Goal: Contribute content: Contribute content

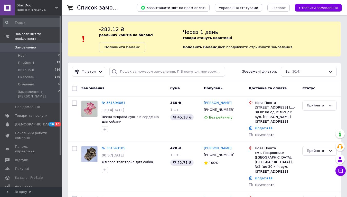
click at [130, 46] on b "Поповнити баланс" at bounding box center [121, 47] width 35 height 4
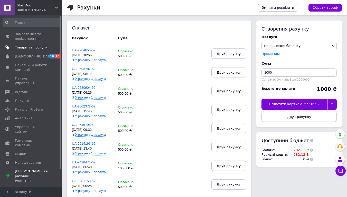
click at [38, 46] on span "Товари та послуги" at bounding box center [31, 47] width 33 height 5
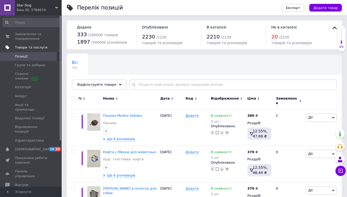
click at [38, 46] on span "Товари та послуги" at bounding box center [31, 47] width 33 height 5
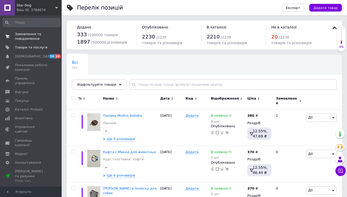
click at [41, 38] on span "Замовлення та повідомлення" at bounding box center [31, 36] width 33 height 9
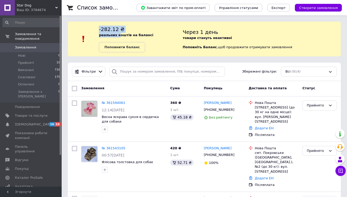
drag, startPoint x: 103, startPoint y: 30, endPoint x: 123, endPoint y: 35, distance: 20.4
click at [122, 36] on div "-282.12 ₴ реальних коштів на балансі Поповнити баланс" at bounding box center [141, 39] width 84 height 27
click at [149, 33] on div "-282.12 ₴ реальних коштів на балансі Поповнити баланс" at bounding box center [141, 39] width 84 height 27
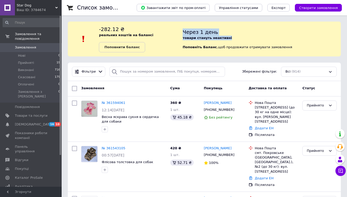
drag, startPoint x: 184, startPoint y: 32, endPoint x: 239, endPoint y: 36, distance: 54.9
click at [239, 36] on div "Через 1 день товари стануть неактивні Поповніть Баланс ,  щоб продовжити отриму…" at bounding box center [262, 39] width 158 height 27
drag, startPoint x: 60, startPoint y: 131, endPoint x: 42, endPoint y: 52, distance: 81.8
click at [42, 52] on div "Замовлення та повідомлення Замовлення 0 Нові 0 Прийняті 19 Виконані 716 Скасова…" at bounding box center [31, 100] width 62 height 171
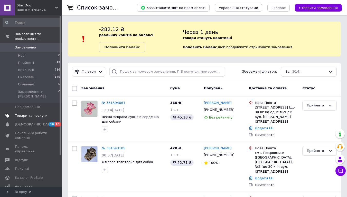
click at [28, 113] on span "Товари та послуги" at bounding box center [31, 115] width 33 height 5
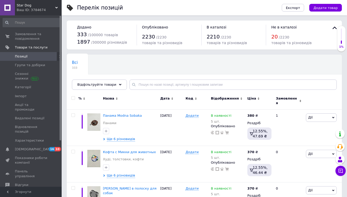
drag, startPoint x: 28, startPoint y: 105, endPoint x: 131, endPoint y: 69, distance: 109.1
click at [131, 69] on div "Всі 333 Ok Відфільтровано... Зберегти" at bounding box center [100, 65] width 66 height 20
drag, startPoint x: 131, startPoint y: 69, endPoint x: 117, endPoint y: 39, distance: 33.0
click at [117, 39] on div "1897 / 300000 різновидів" at bounding box center [104, 41] width 54 height 7
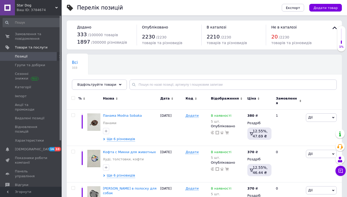
click at [111, 114] on span "Панама Modna Sobaka" at bounding box center [122, 116] width 39 height 4
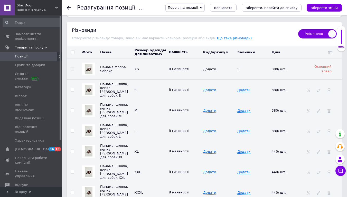
scroll to position [685, 0]
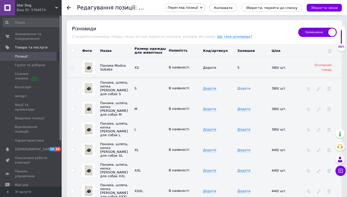
click at [246, 87] on span "Додати" at bounding box center [243, 89] width 13 height 4
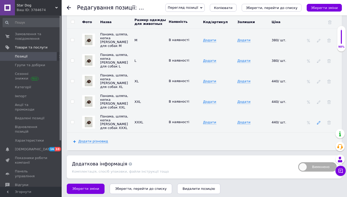
click at [318, 120] on span at bounding box center [319, 122] width 4 height 4
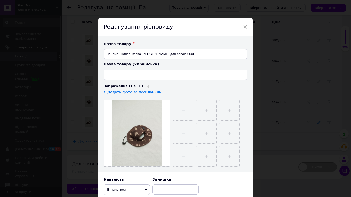
type input "Панама, капелюх, кепка [PERSON_NAME] Вітон для собак XXXL"
click at [244, 28] on span "×" at bounding box center [245, 27] width 5 height 9
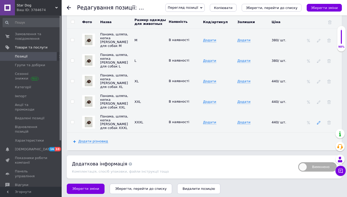
click at [319, 122] on icon at bounding box center [319, 123] width 4 height 4
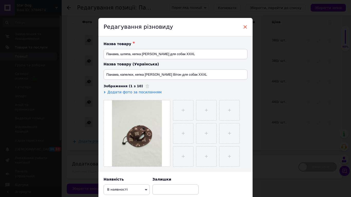
click at [245, 27] on span "×" at bounding box center [245, 27] width 5 height 9
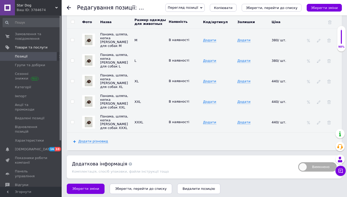
click at [316, 164] on span "Вимкнено" at bounding box center [317, 167] width 39 height 9
click at [298, 163] on input "Вимкнено" at bounding box center [296, 160] width 3 height 3
checkbox input "true"
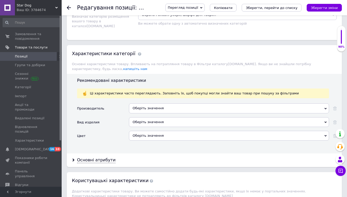
scroll to position [384, 0]
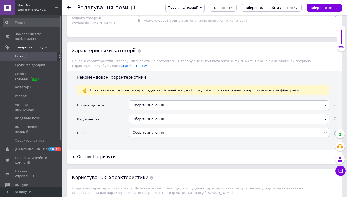
click at [319, 104] on div "Оберіть значення" at bounding box center [229, 105] width 200 height 10
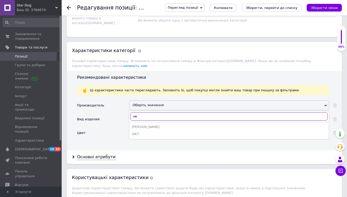
type input "н"
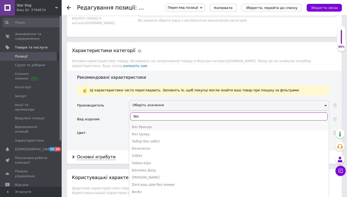
type input "без"
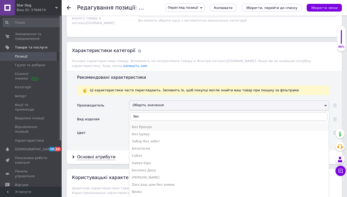
click at [185, 125] on div "Без бренда" at bounding box center [229, 127] width 194 height 5
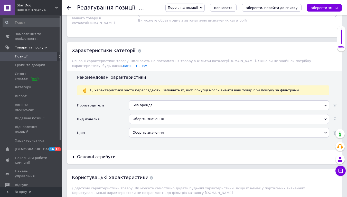
click at [69, 6] on use at bounding box center [69, 8] width 4 height 4
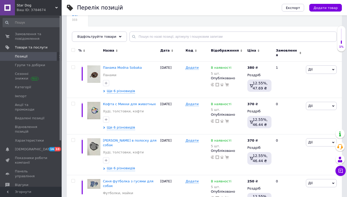
scroll to position [49, 0]
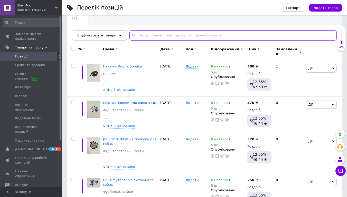
click at [236, 34] on input "text" at bounding box center [232, 35] width 207 height 10
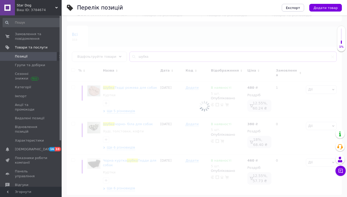
scroll to position [28, 0]
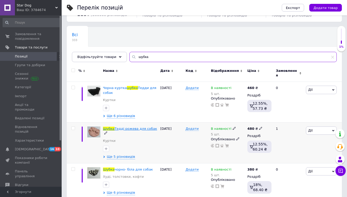
type input "шубка"
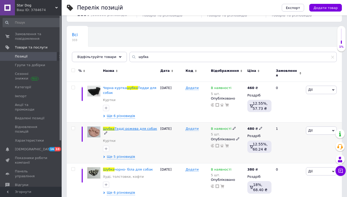
click at [133, 127] on span "Тедді рожева для собак" at bounding box center [136, 129] width 43 height 4
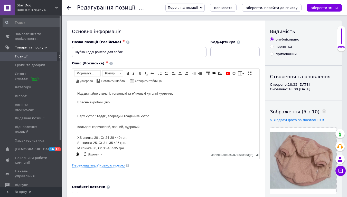
click at [77, 116] on html "Надзвичайно стильні, тепленькі та м'якенькі хутряні курточки. Власне виробництв…" at bounding box center [165, 134] width 187 height 97
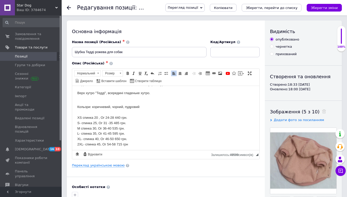
scroll to position [10, 0]
click at [78, 106] on div "Кольори: коричневий, чорний, пудровий" at bounding box center [165, 106] width 177 height 5
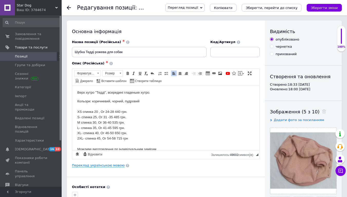
click at [77, 110] on html "Надзвичайно стильні, тепленькі та м'якенькі хутряні курточки. Верх хутро "Тедді…" at bounding box center [165, 116] width 187 height 81
click at [145, 140] on div "2ХL- спинка 45, Ог 54-58 715 грн" at bounding box center [165, 138] width 177 height 5
click at [142, 134] on div "ХL- спинка 40, Ог 46-50 650 грн." at bounding box center [165, 132] width 177 height 5
click at [142, 129] on div "L- спинка 35, Ог 41-45 595 грн." at bounding box center [165, 127] width 177 height 5
click at [143, 125] on div "М спинка 30, Ог 36-40 535 грн." at bounding box center [165, 122] width 177 height 5
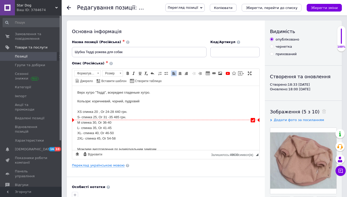
click at [141, 119] on div "S- спинка 25, Ог 31 -35 485 грн." at bounding box center [165, 117] width 177 height 5
click at [147, 114] on div "XS спинка 20 , Ог 24-28 440 грн." at bounding box center [165, 111] width 177 height 5
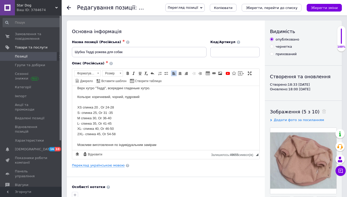
scroll to position [17, 0]
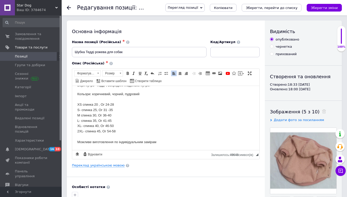
click at [169, 141] on div "Можливе виготовлення по індивідуальним замірам" at bounding box center [165, 141] width 177 height 5
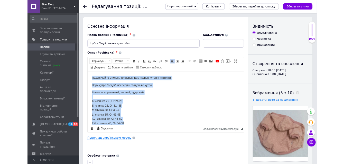
scroll to position [6, 0]
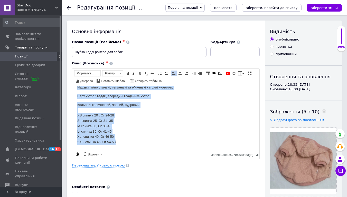
drag, startPoint x: 78, startPoint y: 93, endPoint x: 134, endPoint y: 150, distance: 80.1
click at [134, 150] on html "Надзвичайно стильні, тепленькі та м'якенькі хутряні курточки. Верх хутро "Тедді…" at bounding box center [165, 115] width 187 height 70
copy body "Надзвичайно стильні, тепленькі та м'якенькі хутряні курточки. Верх хутро "Тедді…"
click at [156, 133] on div "L- спинка 35, Ог 41-45" at bounding box center [165, 131] width 177 height 5
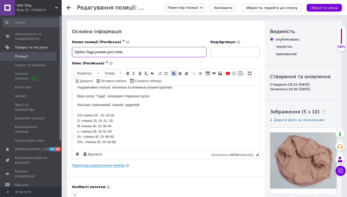
click at [187, 52] on input "Шубка Тедді рожева для собак" at bounding box center [139, 52] width 135 height 10
drag, startPoint x: 259, startPoint y: 138, endPoint x: 192, endPoint y: 93, distance: 80.1
click at [85, 52] on input "Шубка Тедді рожева для собак" at bounding box center [139, 52] width 135 height 10
click at [87, 52] on input "Шубка Тедді рожева для собак" at bounding box center [139, 52] width 135 height 10
click at [88, 53] on input "Шубка Тедді рожева для собак" at bounding box center [139, 52] width 135 height 10
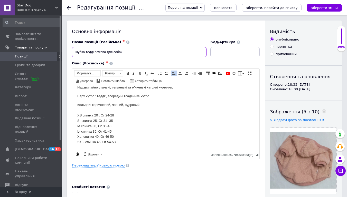
click at [85, 52] on input "Шубка тедді рожева для собак" at bounding box center [139, 52] width 135 height 10
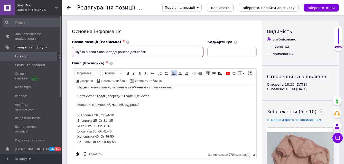
click at [152, 53] on input "Шубка Modna Sobaka тедді рожева для собак" at bounding box center [137, 52] width 131 height 10
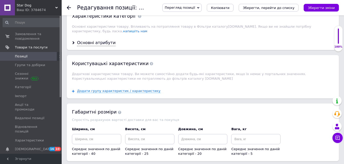
scroll to position [440, 0]
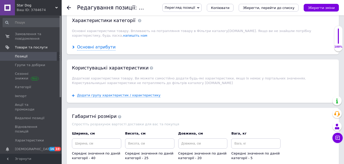
type input "Шубка Modna Sobaka тедді рожева для собак"
click at [101, 44] on div "Основні атрибути" at bounding box center [96, 47] width 39 height 6
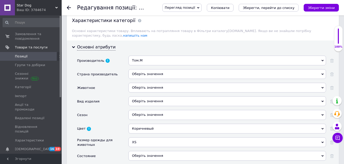
click at [156, 56] on div "Том.М" at bounding box center [226, 61] width 197 height 10
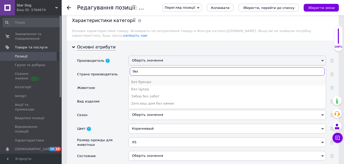
type input "без"
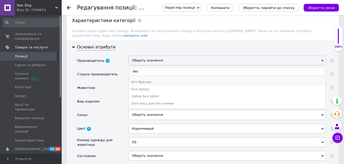
click at [169, 80] on div "Без бренда" at bounding box center [227, 82] width 192 height 5
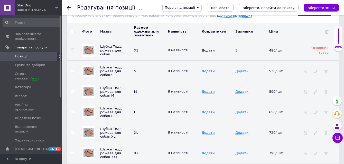
scroll to position [788, 0]
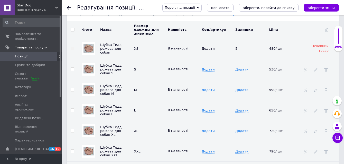
click at [242, 68] on span "Додати" at bounding box center [241, 70] width 13 height 4
type input "5"
click at [240, 88] on span "Додати" at bounding box center [241, 90] width 13 height 4
click at [241, 88] on span "Додати" at bounding box center [241, 90] width 13 height 4
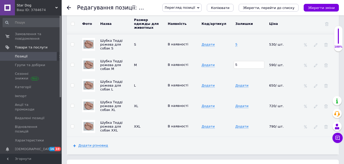
scroll to position [818, 0]
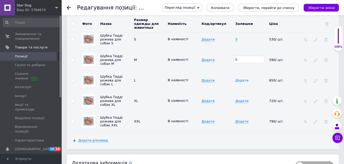
type input "5"
click at [239, 79] on span "Додати" at bounding box center [241, 81] width 13 height 4
type input "5"
click at [241, 99] on span "Додати" at bounding box center [241, 101] width 13 height 4
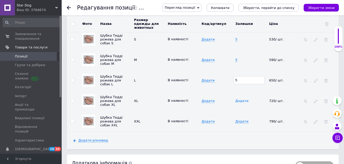
click at [241, 99] on span "Додати" at bounding box center [241, 101] width 13 height 4
type input "5"
click at [244, 120] on span "Додати" at bounding box center [241, 122] width 13 height 4
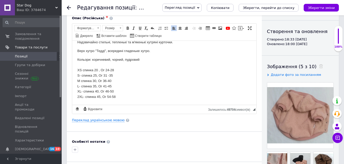
scroll to position [0, 0]
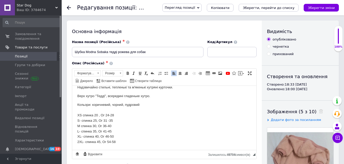
type input "5"
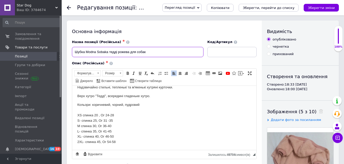
drag, startPoint x: 149, startPoint y: 54, endPoint x: 70, endPoint y: 51, distance: 78.6
click at [70, 51] on div "Назва позиції (Російська) ✱ Шубка Modna Sobaka тедді рожева для собак" at bounding box center [137, 48] width 135 height 21
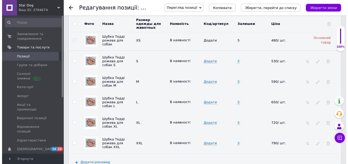
scroll to position [799, 0]
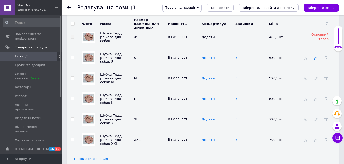
click at [315, 56] on icon at bounding box center [316, 58] width 4 height 4
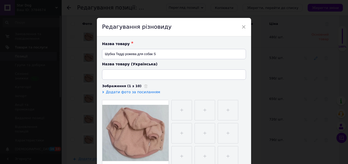
type input "Шубка Тедді рожева для собак S"
click at [209, 55] on input "Шубка Тедді рожева для собак S" at bounding box center [174, 54] width 144 height 10
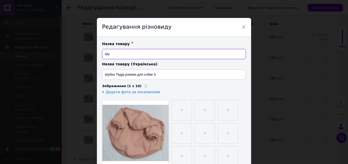
type input "Ш"
paste input "Шубка Modna Sobaka тедді рожева для собак"
click at [156, 56] on input "Шубка Modna Sobaka тедді рожева для собак" at bounding box center [174, 54] width 144 height 10
click at [160, 54] on input "Шубка Modna Sobaka тедді рожева для собак" at bounding box center [174, 54] width 144 height 10
click at [179, 55] on input "Шубка Modna Sobaka тедді рожева для собак" at bounding box center [174, 54] width 144 height 10
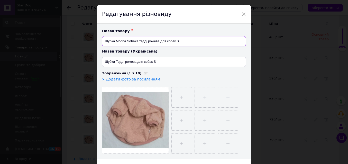
scroll to position [28, 0]
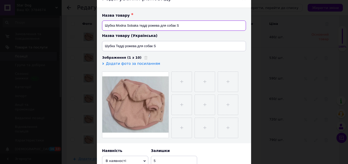
type input "Шубка Modna Sobaka тедді рожева для собак S"
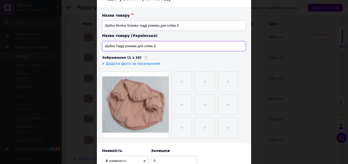
click at [188, 48] on input "Шубка Тедді рожева для собак S" at bounding box center [174, 46] width 144 height 10
type input "Ш"
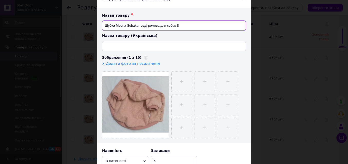
drag, startPoint x: 183, startPoint y: 26, endPoint x: 69, endPoint y: 38, distance: 114.4
click at [69, 38] on div "× Редагування різновиду Назва товару ✱ Шубка Modna Sobaka тедді рожева для соба…" at bounding box center [174, 82] width 348 height 164
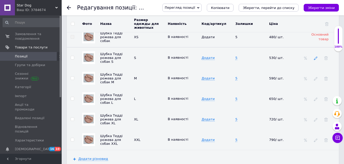
click at [315, 56] on icon at bounding box center [316, 58] width 4 height 4
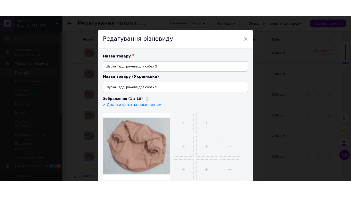
scroll to position [6, 0]
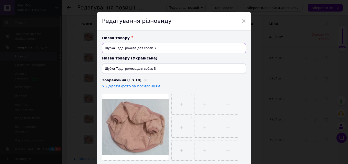
click at [115, 48] on input "Шубка Тедді рожева для собак S" at bounding box center [174, 48] width 144 height 10
click at [140, 48] on input "Шубка Modna Sobaka Тедді рожева для собак S" at bounding box center [174, 48] width 144 height 10
type input "Шубка Modna Sobaka тедді рожева для собак S"
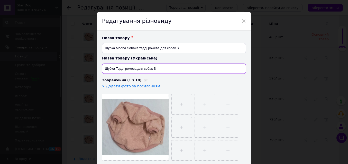
click at [172, 66] on input "Шубка Тедді рожева для собак S" at bounding box center [174, 69] width 144 height 10
type input "Ш"
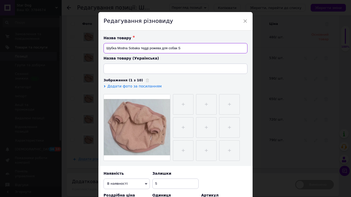
drag, startPoint x: 181, startPoint y: 46, endPoint x: 99, endPoint y: 51, distance: 82.8
click at [99, 51] on div "Назва товару ✱ Шубка Modna Sobaka тедді рожева для собак S Назва товару (Україн…" at bounding box center [175, 99] width 154 height 136
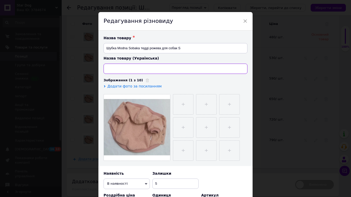
click at [129, 69] on input at bounding box center [175, 69] width 144 height 10
paste input "Шубка Modna Sobaka тедді рожева для собак S"
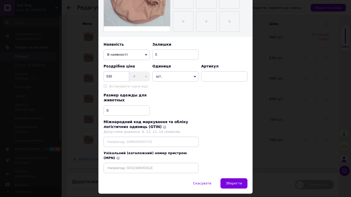
scroll to position [143, 0]
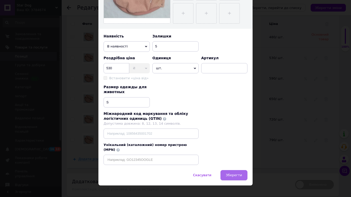
type input "Шубка Modna Sobaka тедді рожева для собак S"
click at [231, 164] on span "Зберегти" at bounding box center [234, 175] width 16 height 4
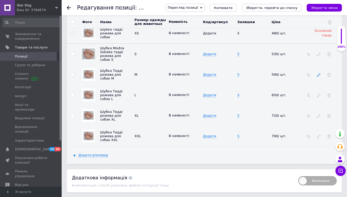
click at [320, 73] on use at bounding box center [318, 74] width 3 height 3
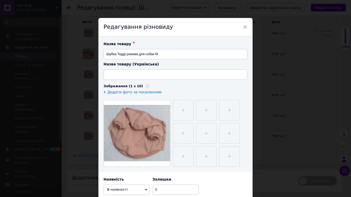
type input "Шубка Тедді рожева для собак M"
drag, startPoint x: 196, startPoint y: 56, endPoint x: 104, endPoint y: 53, distance: 92.0
click at [104, 53] on input "Шубка Тедді рожева для собак M" at bounding box center [175, 54] width 144 height 10
click at [167, 54] on input "Шубка Тедді рожева для собак M" at bounding box center [175, 54] width 144 height 10
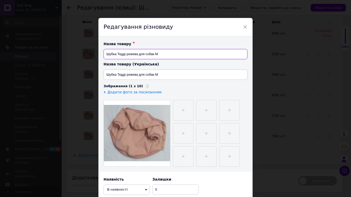
click at [146, 54] on input "Шубка Тедді рожева для собак M" at bounding box center [175, 54] width 144 height 10
click at [153, 54] on input "Шубка Тедді рожева для собак M" at bounding box center [175, 54] width 144 height 10
drag, startPoint x: 153, startPoint y: 54, endPoint x: 108, endPoint y: 54, distance: 45.4
click at [108, 54] on input "Шубка Тедді рожева для собак M" at bounding box center [175, 54] width 144 height 10
paste input "Modna Sobaka тедді рожева для собак S"
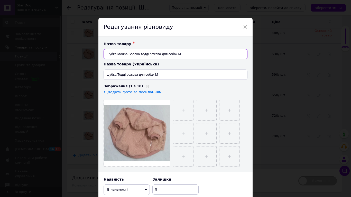
type input "Шубка Modna Sobaka тедді рожева для собак M"
drag, startPoint x: 154, startPoint y: 75, endPoint x: 104, endPoint y: 75, distance: 50.1
click at [104, 75] on input "Шубка Тедді рожева для собак M" at bounding box center [175, 75] width 144 height 10
paste input "Modna Sobaka тедді рожева для собак S"
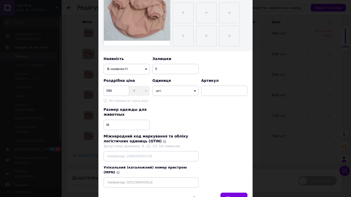
scroll to position [145, 0]
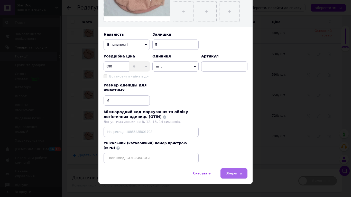
type input "Шубка Modna Sobaka тедді рожева для собак M"
click at [236, 164] on span "Зберегти" at bounding box center [234, 173] width 16 height 4
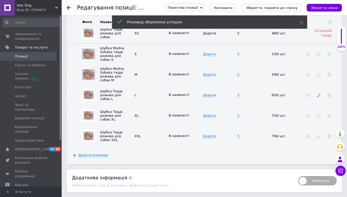
click at [318, 94] on icon at bounding box center [319, 96] width 4 height 4
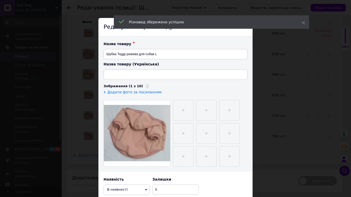
type input "Шубка Тедді рожева для собак L"
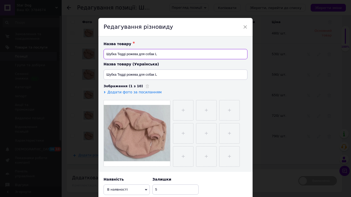
drag, startPoint x: 154, startPoint y: 53, endPoint x: 104, endPoint y: 56, distance: 49.1
click at [104, 56] on input "Шубка Тедді рожева для собак L" at bounding box center [175, 54] width 144 height 10
paste input "Modna Sobaka тедді рожева для собак S"
type input "Шубка Modna Sobaka тедді рожева для собак L"
drag, startPoint x: 154, startPoint y: 75, endPoint x: 104, endPoint y: 75, distance: 49.8
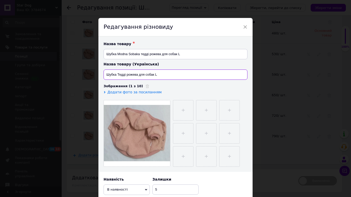
click at [104, 75] on input "Шубка Тедді рожева для собак L" at bounding box center [175, 75] width 144 height 10
paste input "Modna Sobaka тедді рожева для собак S"
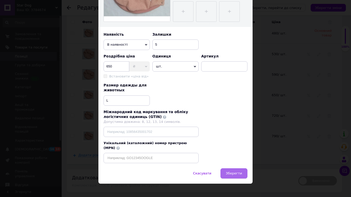
type input "Шубка Modna Sobaka тедді рожева для собак L"
click at [242, 164] on button "Зберегти" at bounding box center [233, 173] width 27 height 10
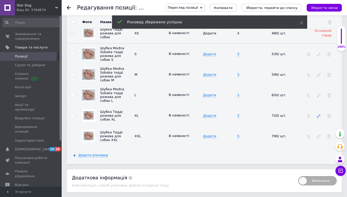
click at [318, 115] on use at bounding box center [318, 116] width 3 height 3
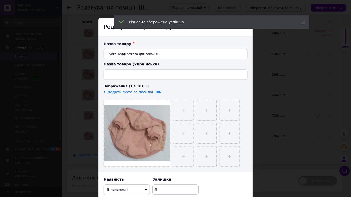
type input "Шубка Тедді рожева для собак XL"
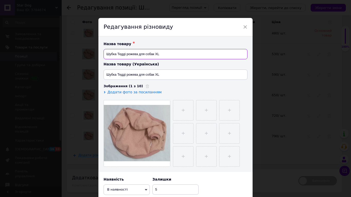
drag, startPoint x: 154, startPoint y: 54, endPoint x: 101, endPoint y: 52, distance: 53.2
click at [101, 52] on div "Назва товару ✱ Шубка Тедді рожева для собак XL Назва товару (Українська) Шубка …" at bounding box center [175, 104] width 154 height 136
paste input "Modna Sobaka тедді рожева для собак S"
type input "Шубка Modna Sobaka тедді рожева для собак XL"
drag, startPoint x: 154, startPoint y: 74, endPoint x: 103, endPoint y: 77, distance: 50.4
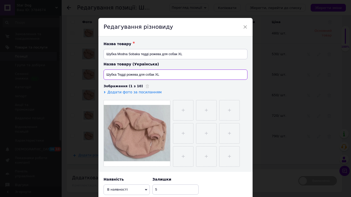
click at [103, 77] on input "Шубка Тедді рожева для собак XL" at bounding box center [175, 75] width 144 height 10
paste input "Modna Sobaka тедді рожева для собак S"
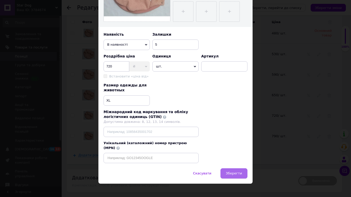
type input "Шубка Modna Sobaka тедді рожева для собак XL"
click at [233, 164] on span "Зберегти" at bounding box center [234, 173] width 16 height 4
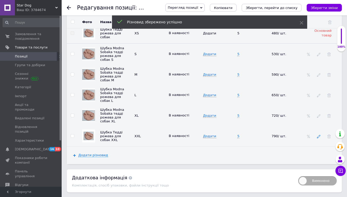
click at [318, 138] on icon at bounding box center [319, 137] width 4 height 4
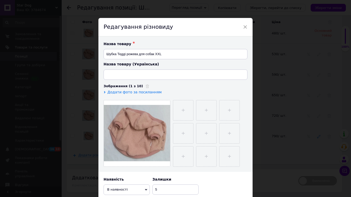
type input "Шубка Тедді рожева для собак XXL"
drag, startPoint x: 154, startPoint y: 54, endPoint x: 103, endPoint y: 54, distance: 50.8
click at [103, 54] on input "Шубка Тедді рожева для собак XXL" at bounding box center [175, 54] width 144 height 10
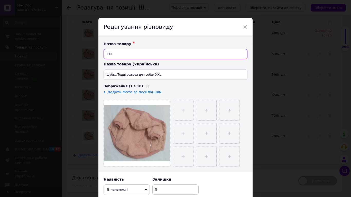
paste input "Шубка Modna Sobaka тедді рожева для собак S"
type input "Шубка Modna Sobaka тедді рожева для собак XXL"
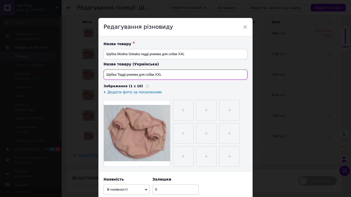
drag, startPoint x: 154, startPoint y: 75, endPoint x: 103, endPoint y: 77, distance: 51.2
click at [103, 77] on input "Шубка Тедді рожева для собак XXL" at bounding box center [175, 75] width 144 height 10
paste input "Modna Sobaka тедді рожева для собак S"
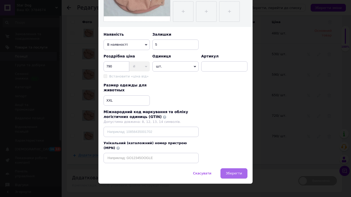
type input "Шубка Modna Sobaka тедді рожева для собак XXL"
click at [240, 164] on span "Зберегти" at bounding box center [234, 173] width 16 height 4
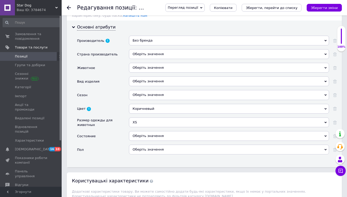
scroll to position [457, 0]
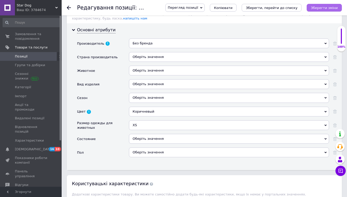
click at [322, 9] on icon "Зберегти зміни" at bounding box center [324, 8] width 27 height 4
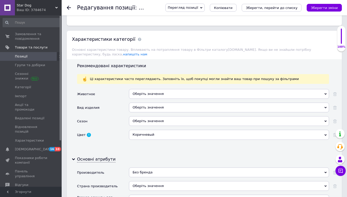
scroll to position [418, 0]
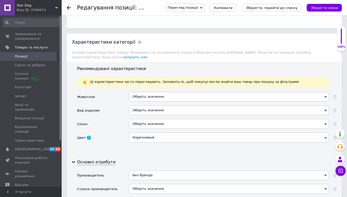
click at [194, 92] on div "Оберіть значення" at bounding box center [229, 97] width 200 height 10
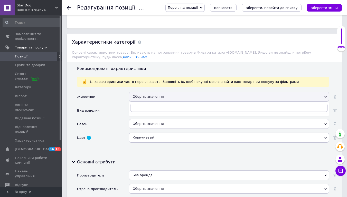
click at [195, 92] on div "Оберіть значення" at bounding box center [229, 97] width 200 height 10
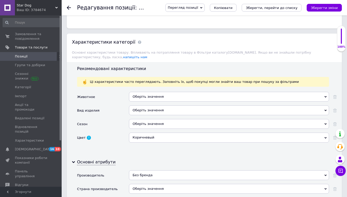
click at [192, 106] on div "Оберіть значення" at bounding box center [229, 111] width 200 height 10
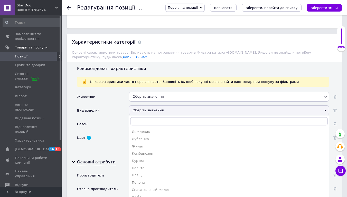
click at [192, 106] on div "Оберіть значення" at bounding box center [229, 111] width 200 height 10
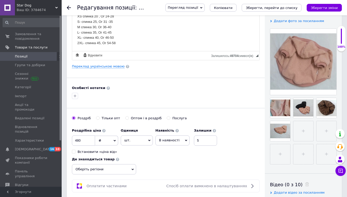
scroll to position [0, 0]
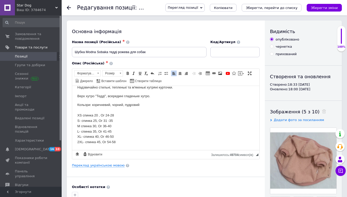
click at [68, 7] on use at bounding box center [69, 8] width 4 height 4
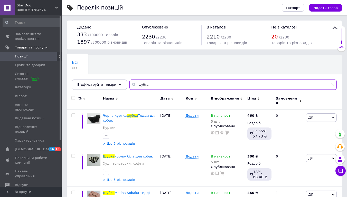
click at [179, 81] on input "шубка" at bounding box center [232, 85] width 207 height 10
click at [145, 114] on span "Тедди для собак" at bounding box center [129, 118] width 53 height 8
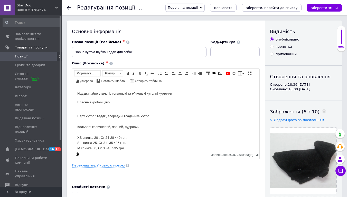
click at [71, 6] on div at bounding box center [72, 7] width 10 height 15
click at [69, 9] on icon at bounding box center [69, 8] width 4 height 4
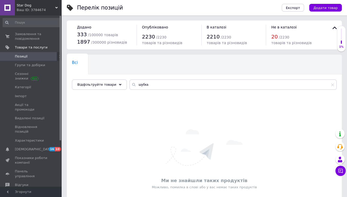
click at [57, 56] on span at bounding box center [60, 56] width 6 height 9
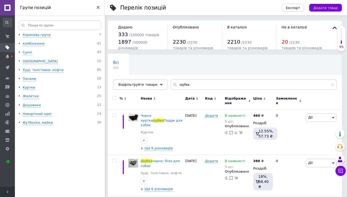
click at [99, 7] on icon at bounding box center [98, 7] width 3 height 3
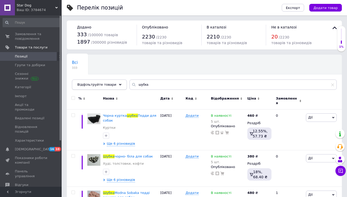
click at [89, 85] on span "Відфільтруйте товари" at bounding box center [96, 85] width 39 height 4
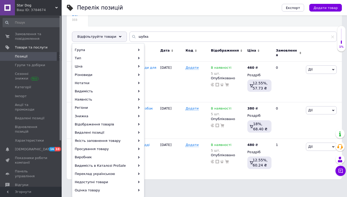
scroll to position [48, 0]
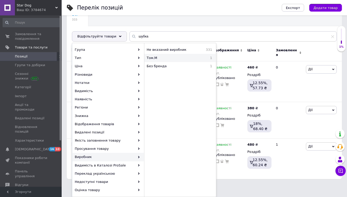
click at [178, 59] on span "Том.М" at bounding box center [169, 58] width 45 height 5
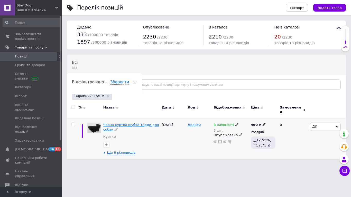
click at [126, 123] on span "Чорна куртка шубка Тедди для собак" at bounding box center [130, 127] width 55 height 8
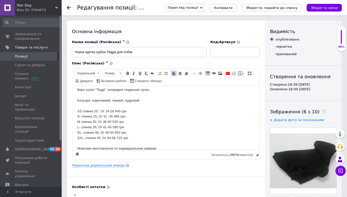
scroll to position [31, 0]
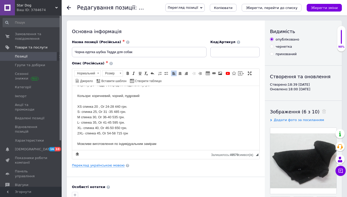
click at [146, 135] on div "2ХL- спинка 45, Ог 54-58 715 грн" at bounding box center [165, 133] width 177 height 5
click at [149, 126] on div "ХL- спинка 40, Ог 46-50 650 грн." at bounding box center [165, 127] width 177 height 5
click at [150, 123] on div "L- спинка 35, Ог 41-45 595 грн." at bounding box center [165, 122] width 177 height 5
click at [150, 119] on div "М спинка 30, Ог 36-40 535 грн." at bounding box center [165, 117] width 177 height 5
click at [151, 115] on div "М спинка 30, Ог 36-40" at bounding box center [165, 117] width 177 height 5
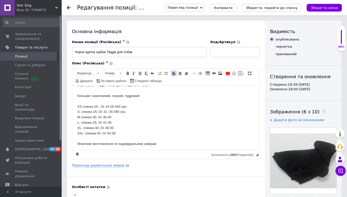
click at [151, 113] on div "S- спинка 25, Ог 31 -35 485 грн." at bounding box center [165, 111] width 177 height 5
click at [149, 106] on div "XS спинка 20 , Ог 24-28 440 грн." at bounding box center [165, 106] width 177 height 5
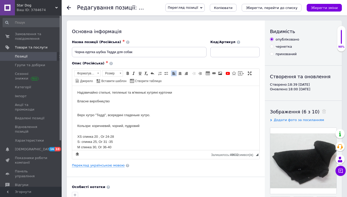
scroll to position [0, 0]
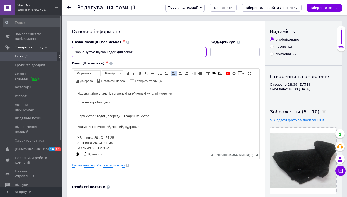
click at [96, 51] on input "Чорна куртка шубка Тедди для собак" at bounding box center [139, 52] width 135 height 10
click at [109, 52] on input "Чорна куртка шубка Тедди для собак" at bounding box center [139, 52] width 135 height 10
click at [96, 52] on input "Чорна куртка шубка тедди для собак" at bounding box center [139, 52] width 135 height 10
type input "Чорна куртка Modna Sobaka шубка тедди для собак"
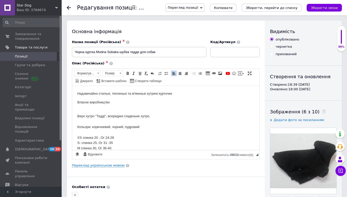
click at [77, 116] on div "Верх хутро "Тедді", всередині гладеньке хутро." at bounding box center [165, 115] width 177 height 5
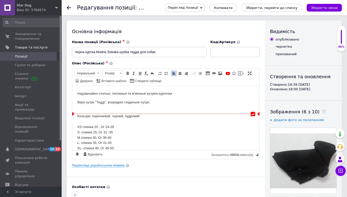
click at [78, 116] on div "Кольори: коричневий, чорний, пудровий" at bounding box center [165, 115] width 177 height 5
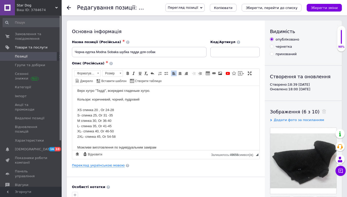
scroll to position [17, 0]
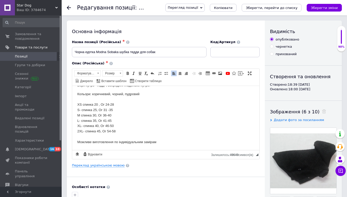
click at [175, 144] on div "Можливе виготовлення по індивідуальним замірам" at bounding box center [165, 141] width 177 height 5
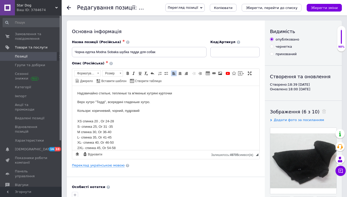
scroll to position [0, 0]
drag, startPoint x: 162, startPoint y: 52, endPoint x: 67, endPoint y: 49, distance: 95.0
click at [67, 49] on div "Основна інформація Назва позиції (Російська) ✱ Чорна куртка Modna Sobaka шубка …" at bounding box center [166, 164] width 198 height 287
click at [227, 60] on div "Опис (Російська) ✱ Надзвичайно стильні, тепленькі та м'якенькі хутряні курточки…" at bounding box center [165, 110] width 193 height 103
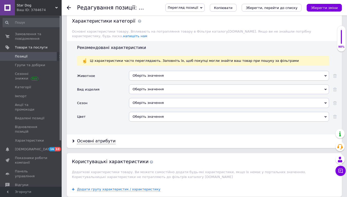
scroll to position [446, 0]
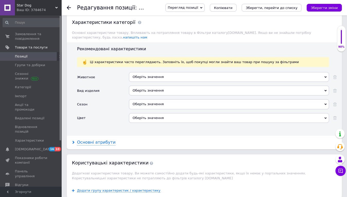
click at [104, 140] on div "Основні атрибути" at bounding box center [96, 143] width 39 height 6
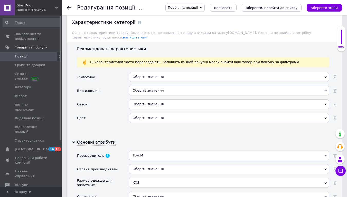
click at [186, 152] on div "Том.М" at bounding box center [229, 156] width 200 height 10
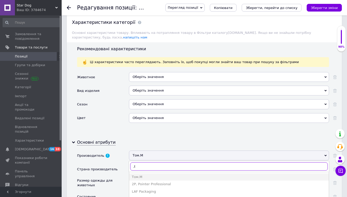
type input ","
type input "без"
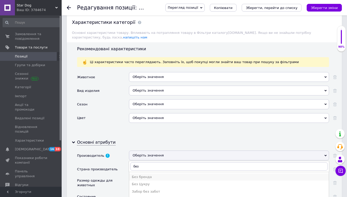
click at [188, 164] on div "Без бренда" at bounding box center [229, 177] width 194 height 5
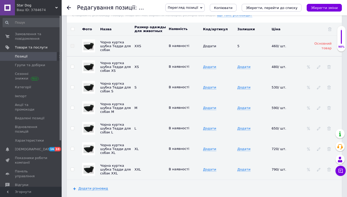
scroll to position [836, 0]
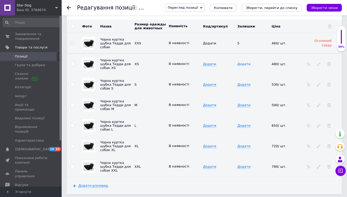
click at [246, 62] on span "Додати" at bounding box center [243, 64] width 13 height 4
type input "5"
click at [244, 83] on span "Додати" at bounding box center [243, 85] width 13 height 4
type input "5"
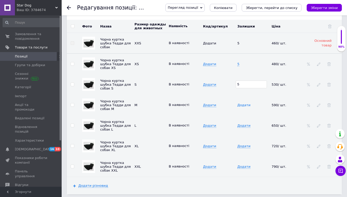
click at [244, 104] on span "Додати" at bounding box center [243, 105] width 13 height 4
type input "5"
click at [246, 124] on span "Додати" at bounding box center [243, 126] width 13 height 4
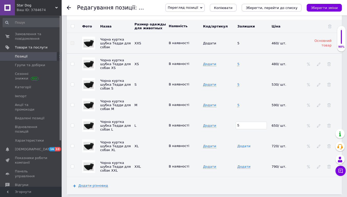
type input "5"
click at [244, 144] on span "Додати" at bounding box center [243, 146] width 13 height 4
click at [245, 145] on span "Додати" at bounding box center [243, 146] width 13 height 4
type input "5"
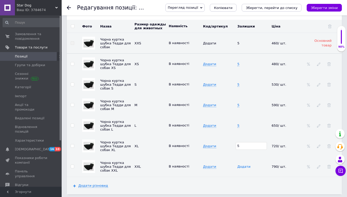
click at [243, 164] on span "Додати" at bounding box center [243, 167] width 13 height 4
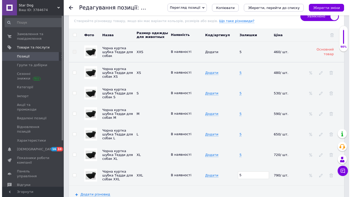
scroll to position [829, 0]
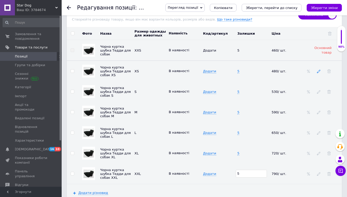
type input "5"
click at [319, 70] on icon at bounding box center [319, 72] width 4 height 4
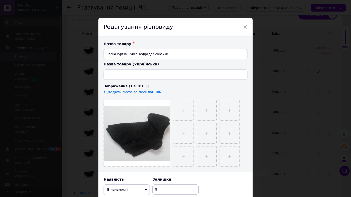
type input "Чорна куртка шубка Тедді для собак"
drag, startPoint x: 164, startPoint y: 54, endPoint x: 85, endPoint y: 66, distance: 80.5
click at [85, 66] on div "× Редагування різновиду Назва товару ✱ Чорна куртка шубка Тедди для собак XS На…" at bounding box center [175, 98] width 351 height 197
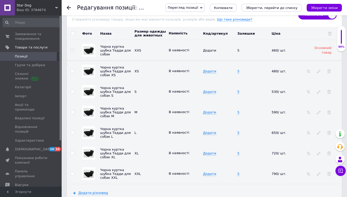
click at [316, 70] on div at bounding box center [318, 71] width 5 height 4
click at [317, 70] on icon at bounding box center [319, 72] width 4 height 4
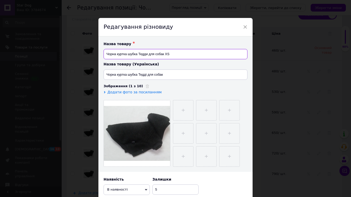
drag, startPoint x: 164, startPoint y: 53, endPoint x: 105, endPoint y: 53, distance: 59.0
click at [105, 53] on input "Чорна куртка шубка Тедди для собак XS" at bounding box center [175, 54] width 144 height 10
paste input "Modna Sobaka шубка тедди для собак"
drag, startPoint x: 199, startPoint y: 55, endPoint x: 104, endPoint y: 53, distance: 94.8
click at [104, 53] on input "Чорна куртка Modna Sobaka шубка тедди для собак XS" at bounding box center [175, 54] width 144 height 10
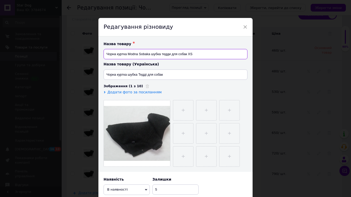
type input "Чорна куртка Modna Sobaka шубка тедди для собак XS"
click at [170, 77] on input "Чорна куртка шубка Тедді для собак" at bounding box center [175, 75] width 144 height 10
drag, startPoint x: 103, startPoint y: 71, endPoint x: 92, endPoint y: 70, distance: 11.3
click at [92, 70] on div "× Редагування різновиду Назва товару ✱ Чорна куртка Modna Sobaka шубка тедди дл…" at bounding box center [175, 98] width 351 height 197
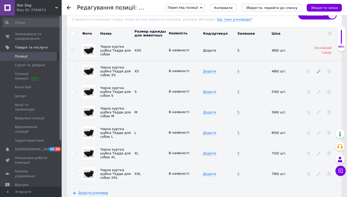
click at [318, 70] on icon at bounding box center [319, 72] width 4 height 4
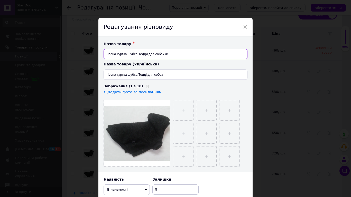
drag, startPoint x: 163, startPoint y: 54, endPoint x: 104, endPoint y: 55, distance: 58.5
click at [104, 55] on input "Чорна куртка шубка Тедди для собак XS" at bounding box center [175, 54] width 144 height 10
paste input "Modna Sobaka шубка тедди для собак XS"
type input "Чорна куртка Modna Sobaka шубка тедди для собак XS"
drag, startPoint x: 167, startPoint y: 75, endPoint x: 103, endPoint y: 71, distance: 63.3
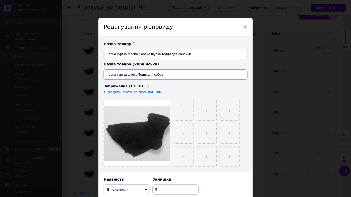
click at [103, 71] on input "Чорна куртка шубка Тедді для собак" at bounding box center [175, 75] width 144 height 10
paste input "Modna Sobaka шубка тедди для собак XS"
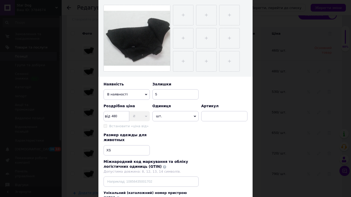
scroll to position [145, 0]
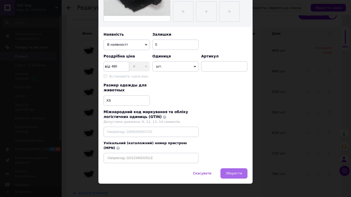
type input "Чорна куртка Modna Sobaka шубка тедди для собак XS"
click at [235, 164] on span "Зберегти" at bounding box center [234, 173] width 16 height 4
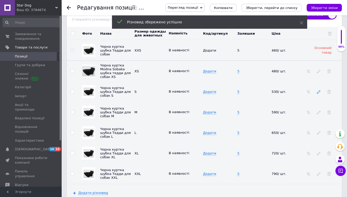
click at [318, 92] on icon at bounding box center [319, 92] width 4 height 4
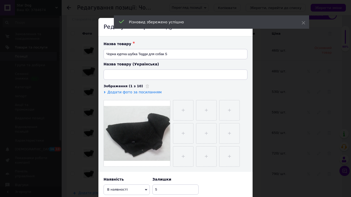
type input "Чорна куртка шубка Тедді для собак"
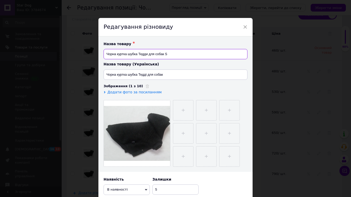
drag, startPoint x: 164, startPoint y: 54, endPoint x: 104, endPoint y: 53, distance: 59.8
click at [104, 53] on input "Чорна куртка шубка Тедди для собак S" at bounding box center [175, 54] width 144 height 10
paste input "Modna Sobaka шубка тедди для собак XS"
type input "Чорна куртка Modna Sobaka шубка тедди для собак S"
drag, startPoint x: 170, startPoint y: 75, endPoint x: 104, endPoint y: 72, distance: 65.8
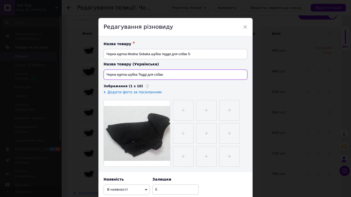
click at [104, 72] on input "Чорна куртка шубка Тедді для собак" at bounding box center [175, 75] width 144 height 10
paste input "Modna Sobaka шубка тедди для собак XS"
click at [189, 74] on input "Чорна куртка Modna Sobaka шубка тедди для собак XS" at bounding box center [175, 75] width 144 height 10
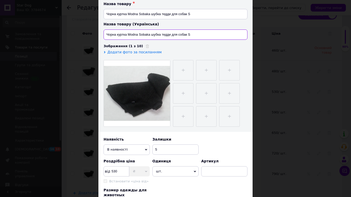
scroll to position [132, 0]
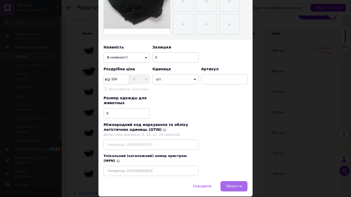
type input "Чорна куртка Modna Sobaka шубка тедди для собак S"
click at [241, 164] on span "Зберегти" at bounding box center [234, 186] width 16 height 4
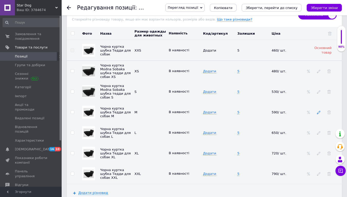
click at [318, 114] on icon at bounding box center [319, 113] width 4 height 4
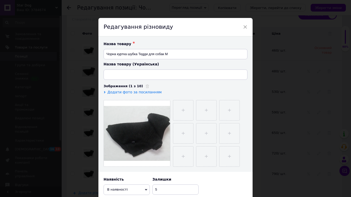
type input "Чорна куртка шубка Тедді для собак"
drag, startPoint x: 164, startPoint y: 53, endPoint x: 104, endPoint y: 54, distance: 59.3
click at [104, 54] on input "Чорна куртка шубка Тедди для собак M" at bounding box center [175, 54] width 144 height 10
paste input "Modna Sobaka шубка тедди для собак XS"
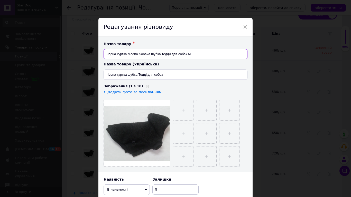
type input "Чорна куртка Modna Sobaka шубка тедди для собак M"
drag, startPoint x: 163, startPoint y: 77, endPoint x: 103, endPoint y: 73, distance: 59.9
click at [103, 73] on input "Чорна куртка шубка Тедді для собак" at bounding box center [175, 75] width 144 height 10
paste input "Modna Sobaka шубка тедди для собак XS"
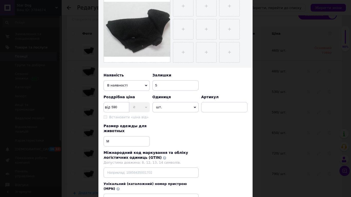
scroll to position [145, 0]
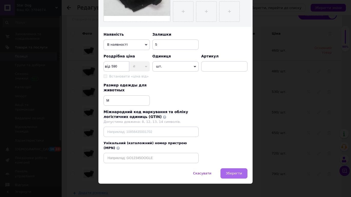
type input "Чорна куртка Modna Sobaka шубка тедди для собак M"
click at [230, 164] on span "Зберегти" at bounding box center [234, 173] width 16 height 4
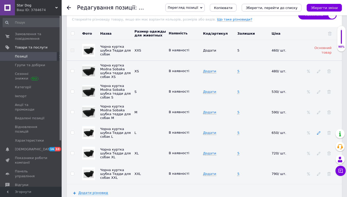
click at [319, 135] on icon at bounding box center [319, 133] width 4 height 4
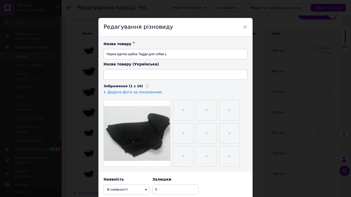
type input "Чорна куртка шубка Тедді для собак"
drag, startPoint x: 164, startPoint y: 53, endPoint x: 104, endPoint y: 53, distance: 59.8
click at [104, 53] on input "Чорна куртка шубка Тедди для собак L" at bounding box center [175, 54] width 144 height 10
paste input "Modna Sobaka шубка тедди для собак XS"
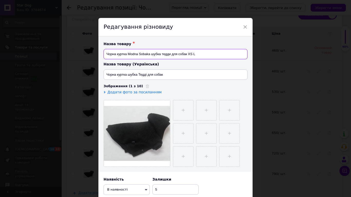
click at [104, 53] on input "Чорна куртка Modna Sobaka шубка тедди для собак XS L" at bounding box center [175, 54] width 144 height 10
click at [190, 55] on input "Чорна куртка Modna Sobaka шубка тедди для собак XS L" at bounding box center [175, 54] width 144 height 10
type input "Чорна куртка Modna Sobaka шубка тедди для собак L"
drag, startPoint x: 162, startPoint y: 74, endPoint x: 103, endPoint y: 72, distance: 59.1
click at [103, 72] on input "Чорна куртка шубка Тедді для собак" at bounding box center [175, 75] width 144 height 10
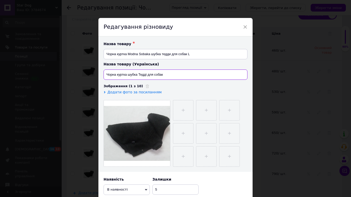
paste input "Modna Sobaka шубка тедди для собак XS"
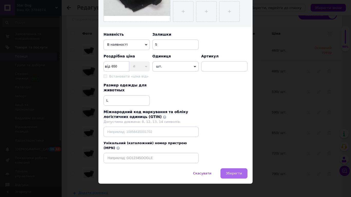
type input "Чорна куртка Modna Sobaka шубка тедди для собак L"
click at [242, 164] on button "Зберегти" at bounding box center [233, 173] width 27 height 10
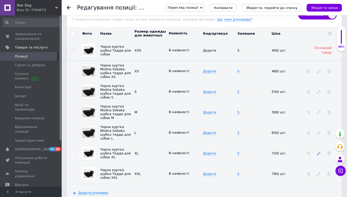
click at [318, 155] on icon at bounding box center [319, 154] width 4 height 4
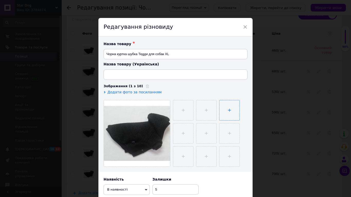
type input "Чорна куртка шубка Тедді для собак"
drag, startPoint x: 164, startPoint y: 54, endPoint x: 104, endPoint y: 54, distance: 59.8
click at [104, 54] on input "Чорна куртка шубка Тедди для собак XL" at bounding box center [175, 54] width 144 height 10
paste input "Modna Sobaka шубка тедди для собак XS"
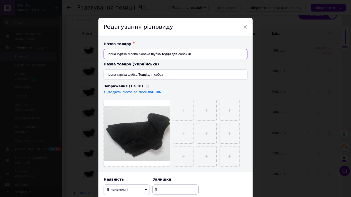
type input "Чорна куртка Modna Sobaka шубка тедди для собак XL"
drag, startPoint x: 171, startPoint y: 74, endPoint x: 104, endPoint y: 73, distance: 66.8
click at [104, 73] on input "Чорна куртка шубка Тедді для собак" at bounding box center [175, 75] width 144 height 10
paste input "Modna Sobaka шубка тедди для собак XS"
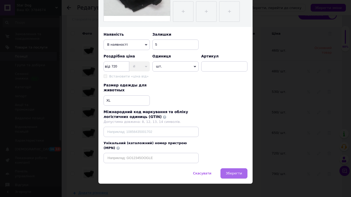
type input "Чорна куртка Modna Sobaka шубка тедди для собак XL"
click at [243, 164] on button "Зберегти" at bounding box center [233, 173] width 27 height 10
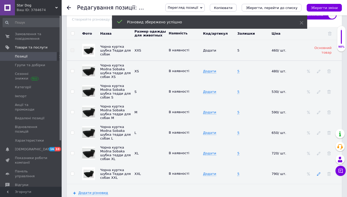
click at [318, 164] on icon at bounding box center [319, 174] width 4 height 4
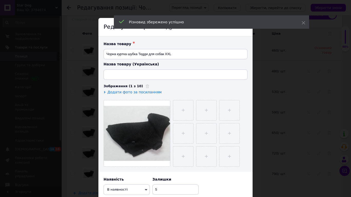
type input "Чорна куртка шубка Тедді для собак"
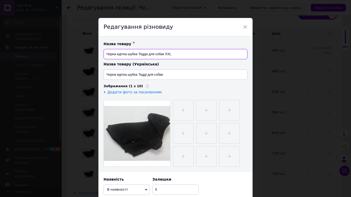
drag, startPoint x: 164, startPoint y: 53, endPoint x: 103, endPoint y: 52, distance: 60.3
click at [103, 52] on input "Чорна куртка шубка Тедди для собак XXL" at bounding box center [175, 54] width 144 height 10
paste input "Modna Sobaka шубка тедди для собак XS"
type input "Чорна куртка Modna Sobaka шубка тедди для собак XXL"
drag, startPoint x: 180, startPoint y: 72, endPoint x: 104, endPoint y: 73, distance: 75.2
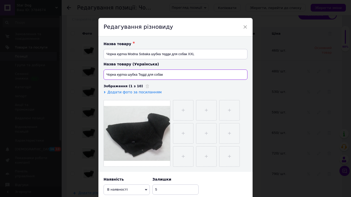
click at [104, 73] on input "Чорна куртка шубка Тедді для собак" at bounding box center [175, 75] width 144 height 10
paste input "Modna Sobaka шубка тедди для собак XS"
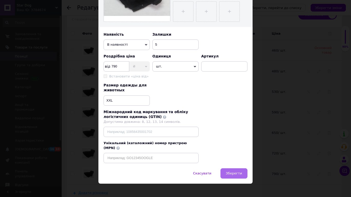
type input "Чорна куртка Modna Sobaka шубка тедди для собак XXL"
click at [242, 164] on button "Зберегти" at bounding box center [233, 173] width 27 height 10
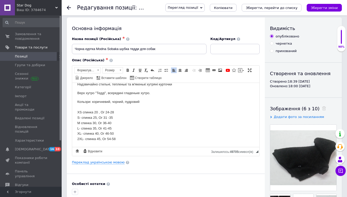
scroll to position [7, 0]
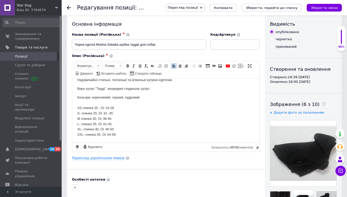
drag, startPoint x: 143, startPoint y: 99, endPoint x: 128, endPoint y: 98, distance: 14.6
click at [128, 98] on div "Кольори: коричневий, чорний, пудровий" at bounding box center [165, 97] width 177 height 5
click at [156, 94] on body "Надзвичайно стильні, тепленькі та м'якенькі хутряні курточки Верх хутро "Тедді"…" at bounding box center [165, 107] width 177 height 60
click at [167, 87] on p "Верх хутро "Тедді", всередині гладеньке хутро." at bounding box center [165, 88] width 177 height 5
click at [178, 82] on p "Надзвичайно стильні, тепленькі та м'якенькі хутряні курточки" at bounding box center [165, 79] width 177 height 5
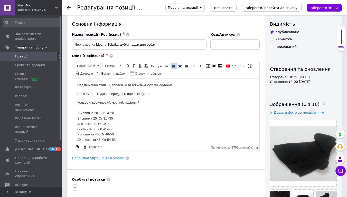
scroll to position [0, 0]
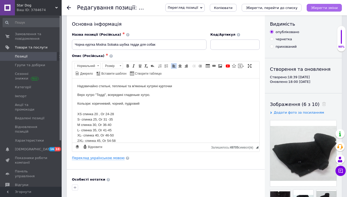
click at [337, 6] on icon "Зберегти зміни" at bounding box center [324, 8] width 27 height 4
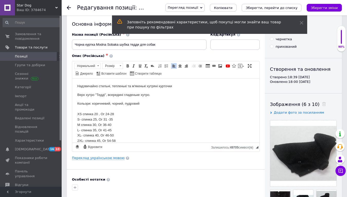
click at [70, 8] on icon at bounding box center [69, 8] width 4 height 4
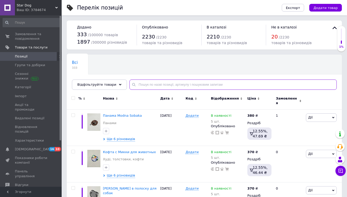
click at [184, 85] on input "text" at bounding box center [232, 85] width 207 height 10
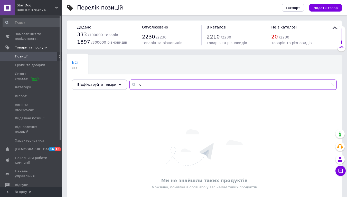
type input "i"
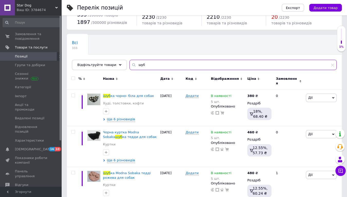
scroll to position [32, 0]
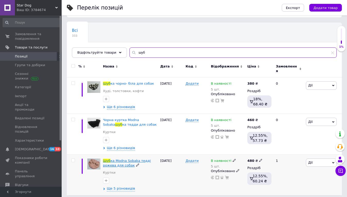
type input "шуб"
click at [143, 159] on span "ка Modna Sobaka тедді рожева для собак" at bounding box center [127, 163] width 48 height 8
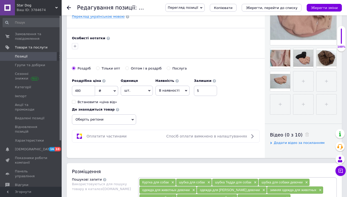
scroll to position [148, 0]
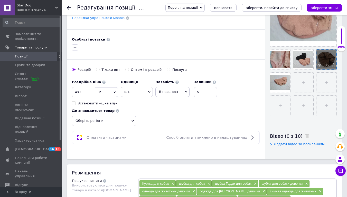
click at [332, 63] on div at bounding box center [326, 60] width 20 height 20
click at [68, 7] on use at bounding box center [69, 8] width 4 height 4
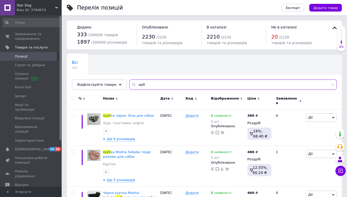
click at [153, 85] on input "шуб" at bounding box center [232, 85] width 207 height 10
type input "ш"
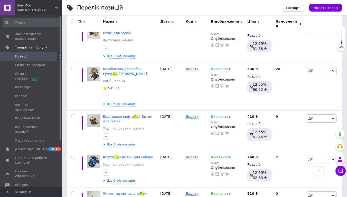
scroll to position [208, 0]
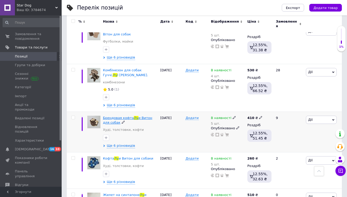
type input "лу"
click at [144, 116] on span "и Витон для собак" at bounding box center [127, 120] width 49 height 8
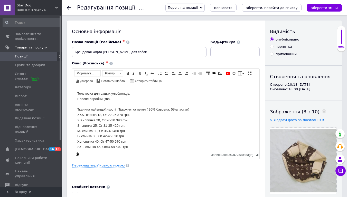
click at [127, 100] on div "Власне виробництво." at bounding box center [165, 98] width 177 height 5
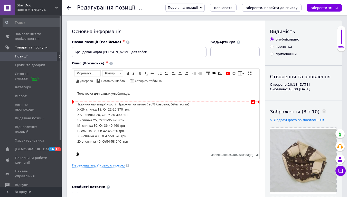
click at [77, 104] on html "↵ [PERSON_NAME] для ваших улюбленців. Тканина найвищої якості . Трьохнитка петл…" at bounding box center [165, 123] width 187 height 74
click at [77, 104] on html "Толстовка для ваших улюбленців. Тканина найвищої якості . Трьохнитка петля ( 95…" at bounding box center [165, 123] width 187 height 74
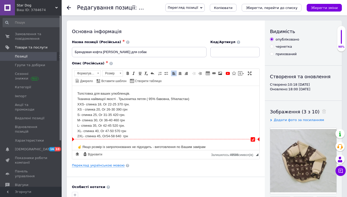
click at [137, 137] on div "2ХL- спинка 45, Ог54-58 640 грн" at bounding box center [165, 135] width 177 height 5
click at [138, 134] on div "2ХL- спинка 45, Ог54-58" at bounding box center [165, 135] width 177 height 5
click at [137, 130] on div "ХL- спинка 40, Ог 47-50 570 грн" at bounding box center [165, 130] width 177 height 5
click at [127, 125] on div "L- спинка 35, Ог 42-45 520 грн." at bounding box center [165, 125] width 177 height 5
click at [132, 120] on div "М- спинка 30, Ог 36-40 460 грн" at bounding box center [165, 120] width 177 height 5
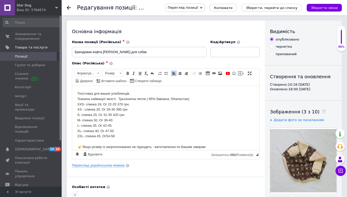
click at [133, 115] on div "S- спинка 25, Ог 31-35 420 грн." at bounding box center [165, 114] width 177 height 5
click at [135, 110] on div "ХS - спинка 20, Ог 26-30 390 грн" at bounding box center [165, 109] width 177 height 5
click at [138, 104] on div "ХХS- спинка 18, Ог 22-25 370 грн." at bounding box center [165, 104] width 177 height 5
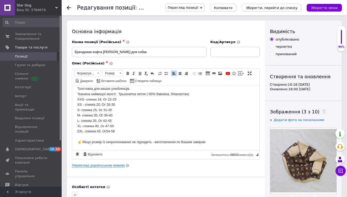
click at [217, 140] on div "☝️ Якщо розмір із запропонованих не підходить - виготовлення по Вашим замірам" at bounding box center [165, 141] width 177 height 5
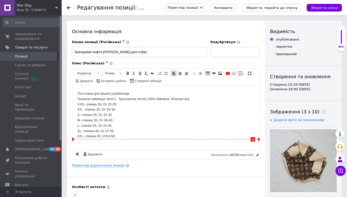
click at [213, 142] on html "↵ [PERSON_NAME] для ваших улюбленців. Тканина найвищої якості . Трьохнитка петл…" at bounding box center [165, 115] width 187 height 58
click at [213, 143] on html "↵ [PERSON_NAME] для ваших улюбленців. Тканина найвищої якості . Трьохнитка петл…" at bounding box center [165, 115] width 187 height 58
click at [213, 144] on html "↵ [PERSON_NAME] для ваших улюбленців. Тканина найвищої якості . Трьохнитка петл…" at bounding box center [165, 115] width 187 height 58
click at [212, 144] on html "↵ [PERSON_NAME] для ваших улюбленців. Тканина найвищої якості . Трьохнитка петл…" at bounding box center [165, 115] width 187 height 58
click at [212, 144] on html "Толстовка для ваших улюбленців. Тканина найвищої якості . Трьохнитка петля ( 95…" at bounding box center [165, 115] width 187 height 58
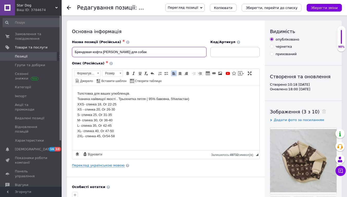
click at [119, 52] on input "Брендовая кофта [PERSON_NAME] для собак" at bounding box center [139, 52] width 135 height 10
click at [94, 51] on input "Брендовая кофта для собак" at bounding box center [139, 52] width 135 height 10
click at [86, 52] on input "Кофта для собак" at bounding box center [139, 52] width 135 height 10
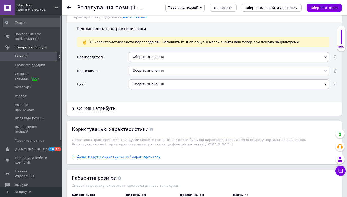
scroll to position [445, 0]
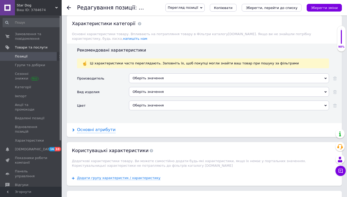
click at [106, 127] on div "Основні атрибути" at bounding box center [96, 130] width 39 height 6
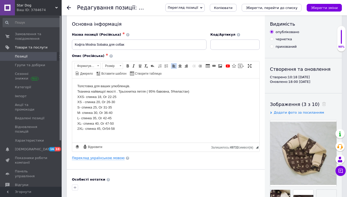
scroll to position [0, 0]
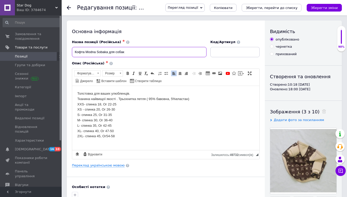
click at [109, 52] on input "Кофта Modna Sobaka для собак" at bounding box center [139, 52] width 135 height 10
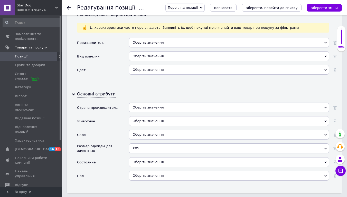
scroll to position [478, 0]
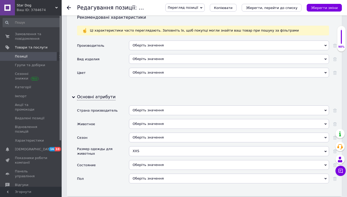
type input "Кофта Modna Sobaka коричнева для собак"
click at [317, 41] on div "Оберіть значення" at bounding box center [229, 46] width 200 height 10
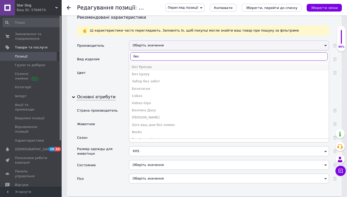
type input "без"
click at [232, 63] on li "Без бренда" at bounding box center [228, 66] width 199 height 7
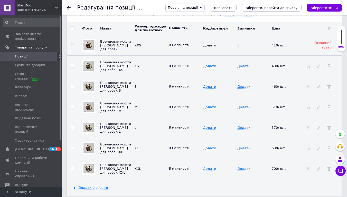
scroll to position [835, 0]
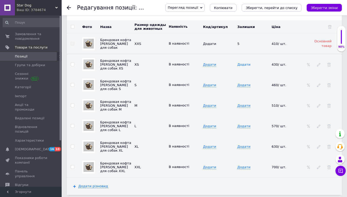
click at [246, 63] on span "Додати" at bounding box center [243, 65] width 13 height 4
type input "5"
click at [244, 83] on span "Додати" at bounding box center [243, 85] width 13 height 4
type input "5"
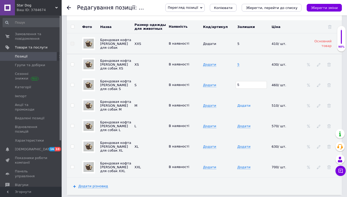
click at [244, 104] on span "Додати" at bounding box center [243, 106] width 13 height 4
type input "5"
click at [243, 124] on span "Додати" at bounding box center [243, 126] width 13 height 4
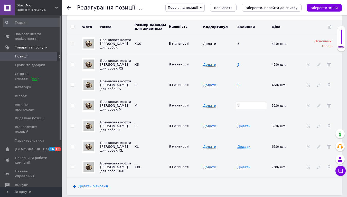
click at [243, 124] on span "Додати" at bounding box center [243, 126] width 13 height 4
click at [243, 122] on input at bounding box center [251, 126] width 31 height 8
type input "5"
click at [246, 145] on span "Додати" at bounding box center [243, 147] width 13 height 4
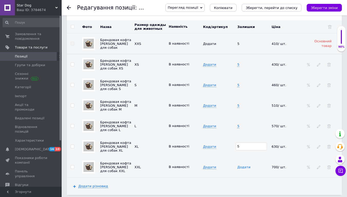
type input "5"
click at [244, 164] on span "Додати" at bounding box center [243, 167] width 13 height 4
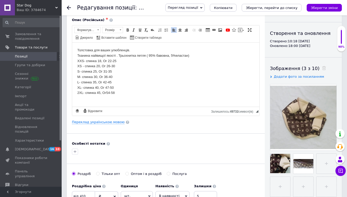
scroll to position [0, 0]
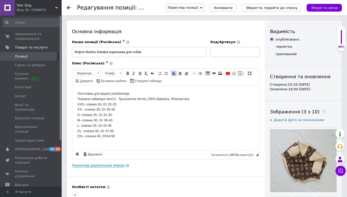
type input "5"
drag, startPoint x: 163, startPoint y: 49, endPoint x: 73, endPoint y: 54, distance: 89.8
click at [73, 54] on input "Кофта Modna Sobaka коричнева для собак" at bounding box center [139, 52] width 135 height 10
click at [242, 103] on div "ХХS- спинка 18, Ог 22-25" at bounding box center [165, 104] width 177 height 5
click at [183, 53] on input "Кофта Modna Sobaka коричнева для собак" at bounding box center [139, 52] width 135 height 10
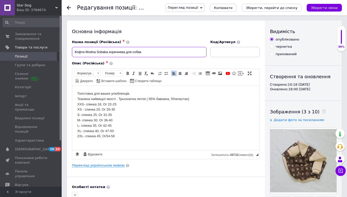
click at [183, 53] on input "Кофта Modna Sobaka коричнева для собак" at bounding box center [139, 52] width 135 height 10
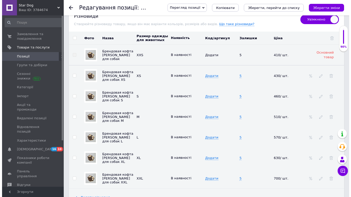
scroll to position [837, 0]
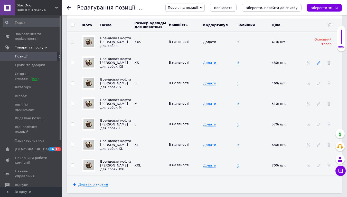
type input "Кофта Modna Sobaka коричнева для собак XXS"
click at [317, 61] on icon at bounding box center [319, 63] width 4 height 4
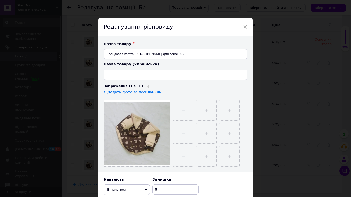
type input "Брендова кофта [PERSON_NAME] Вітон для собак"
drag, startPoint x: 167, startPoint y: 54, endPoint x: 104, endPoint y: 54, distance: 62.6
click at [104, 54] on input "Брендовая кофта [PERSON_NAME] для собак XS" at bounding box center [175, 54] width 144 height 10
paste input "офта Modna Sobaka коричнева для собак"
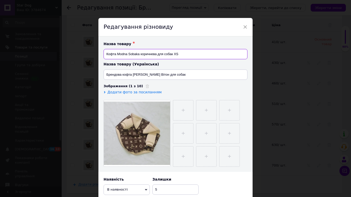
type input "Кофта Modna Sobaka коричнева для собак XS"
drag, startPoint x: 165, startPoint y: 73, endPoint x: 104, endPoint y: 70, distance: 61.2
click at [104, 70] on input "Брендова кофта [PERSON_NAME] Вітон для собак" at bounding box center [175, 75] width 144 height 10
paste input "офта Modna Sobaka коричнева"
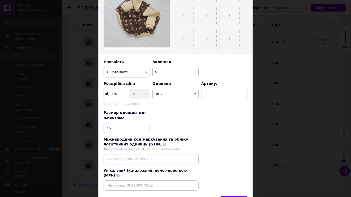
scroll to position [145, 0]
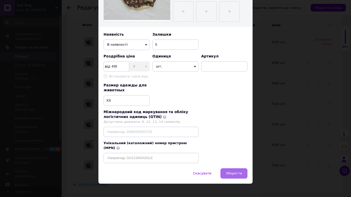
type input "Кофта Modna Sobaka коричнева для собак XS"
click at [242, 164] on button "Зберегти" at bounding box center [233, 173] width 27 height 10
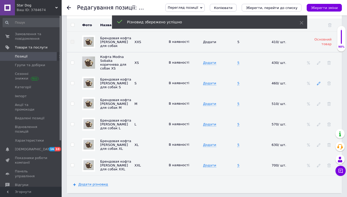
click at [319, 82] on icon at bounding box center [319, 84] width 4 height 4
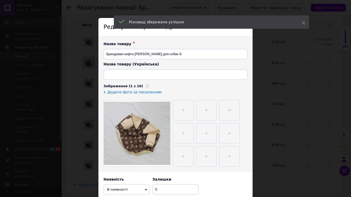
type input "Брендова кофта [PERSON_NAME] Вітон для собак"
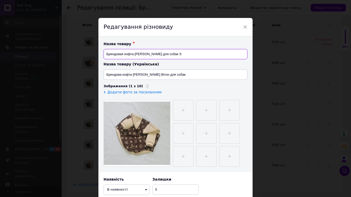
drag, startPoint x: 160, startPoint y: 53, endPoint x: 104, endPoint y: 54, distance: 55.7
click at [104, 54] on input "Брендовая кофта [PERSON_NAME] для собак S" at bounding box center [175, 54] width 144 height 10
paste input "офта Modna Sobaka коричнева"
type input "Кофта Modna Sobaka коричнева для собак S"
drag, startPoint x: 169, startPoint y: 74, endPoint x: 102, endPoint y: 76, distance: 67.0
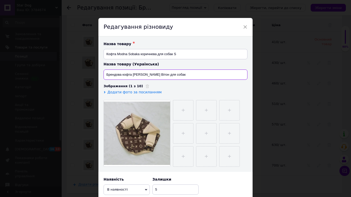
click at [102, 76] on div "Назва товару ✱ Кофта Modna Sobaka коричнева для собак S Назва товару (Українськ…" at bounding box center [175, 104] width 154 height 136
drag, startPoint x: 171, startPoint y: 54, endPoint x: 102, endPoint y: 56, distance: 69.6
click at [102, 56] on div "Назва товару ✱ Кофта Modna Sobaka коричнева для собак S Назва товару (Українськ…" at bounding box center [175, 104] width 154 height 136
click at [169, 76] on input "Брендова кофта [PERSON_NAME] Вітон для собак" at bounding box center [175, 75] width 144 height 10
drag, startPoint x: 161, startPoint y: 77, endPoint x: 101, endPoint y: 78, distance: 60.6
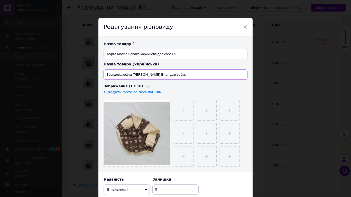
click at [101, 78] on div "Назва товару ✱ Кофта Modna Sobaka коричнева для собак S Назва товару (Українськ…" at bounding box center [175, 104] width 154 height 136
paste input "офта Modna Sobaka коричнева"
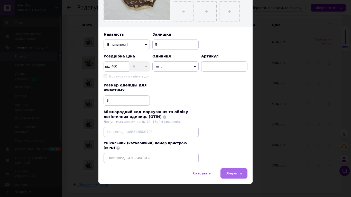
type input "Кофта Modna Sobaka коричнева для собак S"
click at [239, 164] on button "Зберегти" at bounding box center [233, 173] width 27 height 10
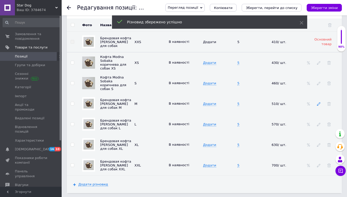
click at [319, 102] on use at bounding box center [318, 103] width 3 height 3
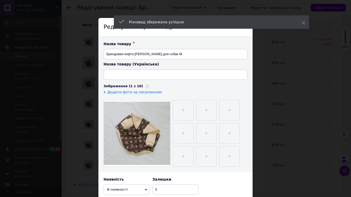
type input "Брендова кофта [PERSON_NAME] Вітон для собак"
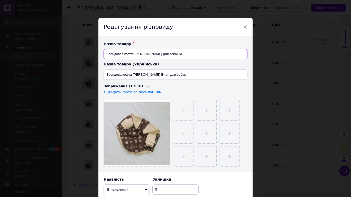
drag, startPoint x: 166, startPoint y: 55, endPoint x: 105, endPoint y: 44, distance: 61.6
click at [105, 44] on div "Назва товару ✱ Брендовая кофта [PERSON_NAME] для собак M" at bounding box center [175, 51] width 144 height 18
paste input "офта Modna Sobaka коричнева"
type input "Кофта Modna Sobaka коричнева для собак M"
drag, startPoint x: 164, startPoint y: 72, endPoint x: 106, endPoint y: 67, distance: 58.8
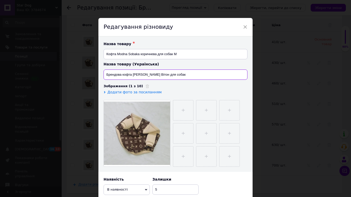
click at [106, 67] on div "Назва товару (Українська) Брендова кофта [PERSON_NAME] Вітон для собак" at bounding box center [175, 71] width 144 height 18
paste input "офта Modna Sobaka коричнева"
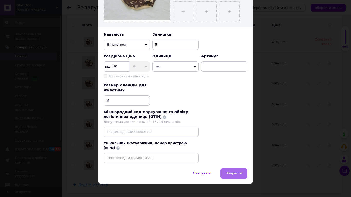
type input "Кофта Modna Sobaka коричнева для собак M"
click at [238, 164] on button "Зберегти" at bounding box center [233, 173] width 27 height 10
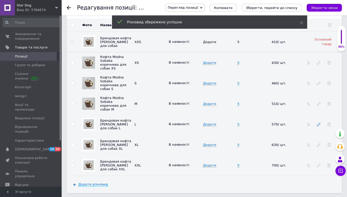
click at [319, 123] on icon at bounding box center [319, 125] width 4 height 4
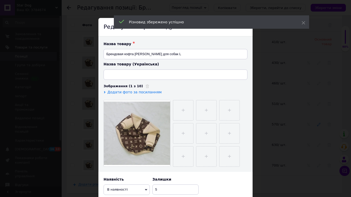
type input "Брендова кофта [PERSON_NAME] Вітон для собак"
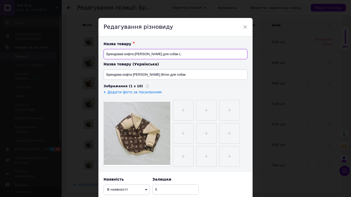
drag, startPoint x: 165, startPoint y: 53, endPoint x: 106, endPoint y: 54, distance: 59.8
click at [106, 54] on input "Брендовая кофта [PERSON_NAME] для собак L" at bounding box center [175, 54] width 144 height 10
paste input "офта Modna Sobaka коричнева"
type input "Кофта Modna Sobaka коричнева для собак L"
drag, startPoint x: 165, startPoint y: 77, endPoint x: 103, endPoint y: 75, distance: 62.7
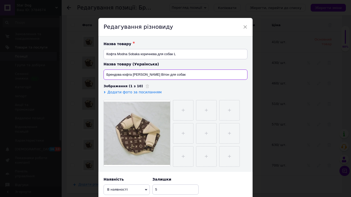
click at [103, 75] on input "Брендова кофта [PERSON_NAME] Вітон для собак" at bounding box center [175, 75] width 144 height 10
paste input "офта Modna Sobaka коричнева"
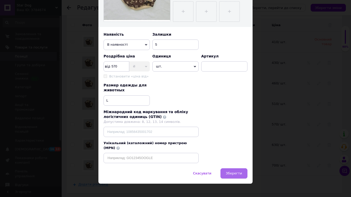
type input "Кофта Modna Sobaka коричнева для собак L"
click at [242, 164] on button "Зберегти" at bounding box center [233, 173] width 27 height 10
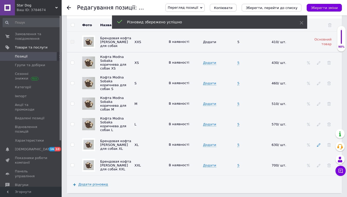
click at [319, 144] on use at bounding box center [318, 145] width 3 height 3
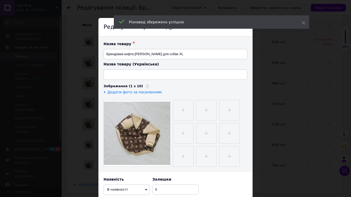
type input "Брендова кофта [PERSON_NAME] Вітон для собак"
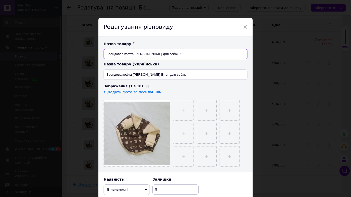
drag, startPoint x: 165, startPoint y: 55, endPoint x: 102, endPoint y: 53, distance: 63.7
click at [102, 53] on div "Назва товару ✱ Брендовая кофта [PERSON_NAME] для собак XL Назва товару (Українс…" at bounding box center [175, 104] width 154 height 136
paste input "офта Modna Sobaka коричнева"
type input "Кофта Modna Sobaka коричнева для собак XL"
drag, startPoint x: 171, startPoint y: 72, endPoint x: 103, endPoint y: 73, distance: 67.8
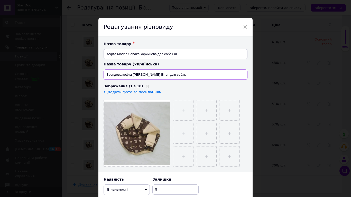
click at [103, 73] on input "Брендова кофта [PERSON_NAME] Вітон для собак" at bounding box center [175, 75] width 144 height 10
paste input "офта Modna Sobaka коричнева"
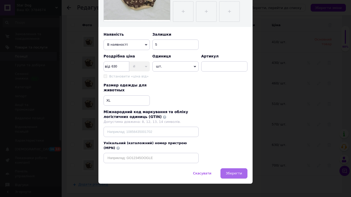
type input "Кофта Modna Sobaka коричнева для собак XL"
click at [246, 164] on button "Зберегти" at bounding box center [233, 173] width 27 height 10
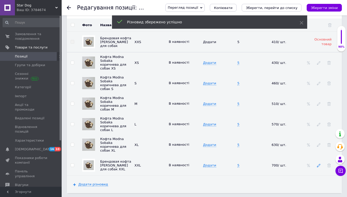
click at [319, 164] on icon at bounding box center [319, 166] width 4 height 4
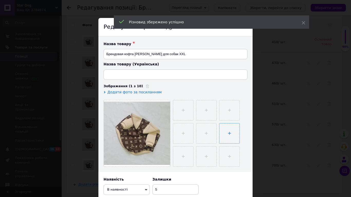
type input "Брендова кофта [PERSON_NAME] Вітон для собак"
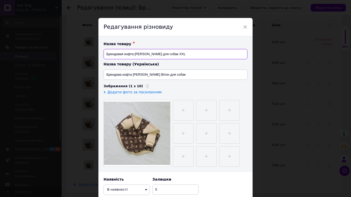
drag, startPoint x: 166, startPoint y: 54, endPoint x: 102, endPoint y: 55, distance: 63.4
click at [102, 55] on div "Назва товару ✱ Брендовая кофта [PERSON_NAME] для собак XXL Назва товару (Україн…" at bounding box center [175, 104] width 154 height 136
paste input "офта Modna Sobaka коричнева"
type input "Кофта Modna Sobaka коричнева для собак XXL"
drag, startPoint x: 159, startPoint y: 71, endPoint x: 104, endPoint y: 75, distance: 55.3
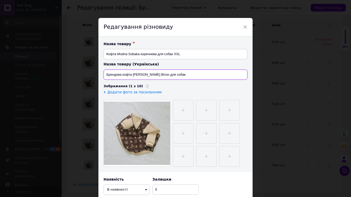
click at [104, 75] on input "Брендова кофта [PERSON_NAME] Вітон для собак" at bounding box center [175, 75] width 144 height 10
paste input "офта Modna Sobaka коричнева"
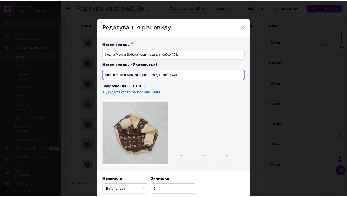
scroll to position [124, 0]
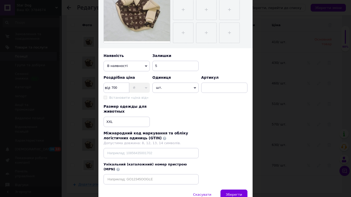
type input "Кофта Modna Sobaka коричнева для собак XXL"
click at [233, 164] on button "Зберегти" at bounding box center [233, 195] width 27 height 10
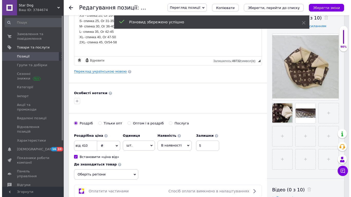
scroll to position [0, 0]
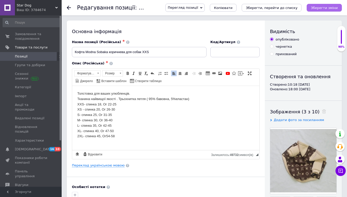
click at [322, 10] on icon "Зберегти зміни" at bounding box center [324, 8] width 27 height 4
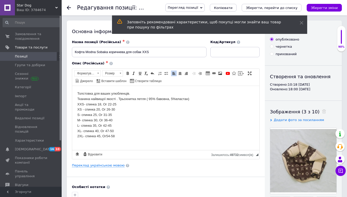
click at [70, 9] on icon at bounding box center [69, 8] width 4 height 4
